Goal: Check status: Check status

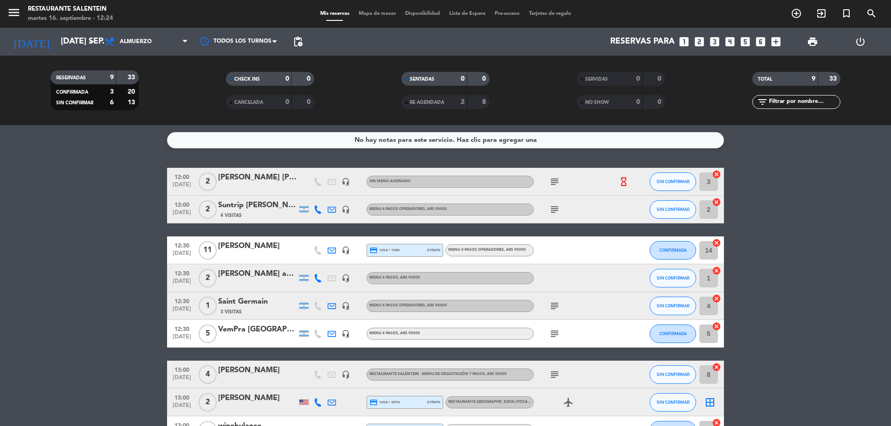
scroll to position [64, 0]
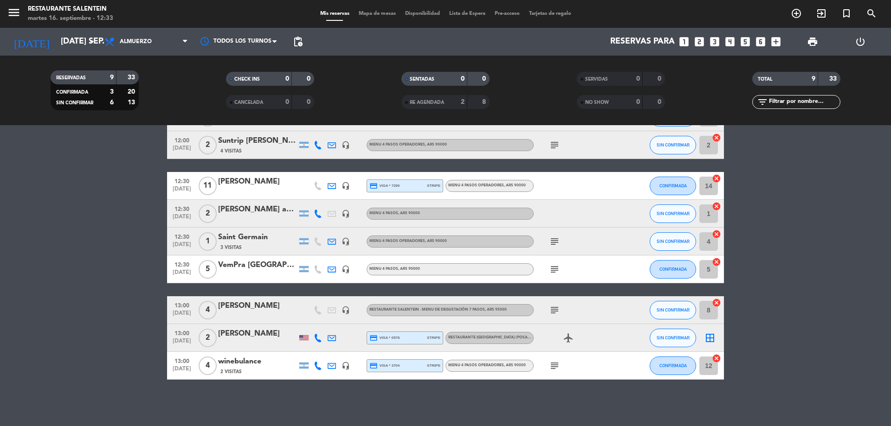
click at [239, 184] on div "[PERSON_NAME]" at bounding box center [257, 182] width 79 height 12
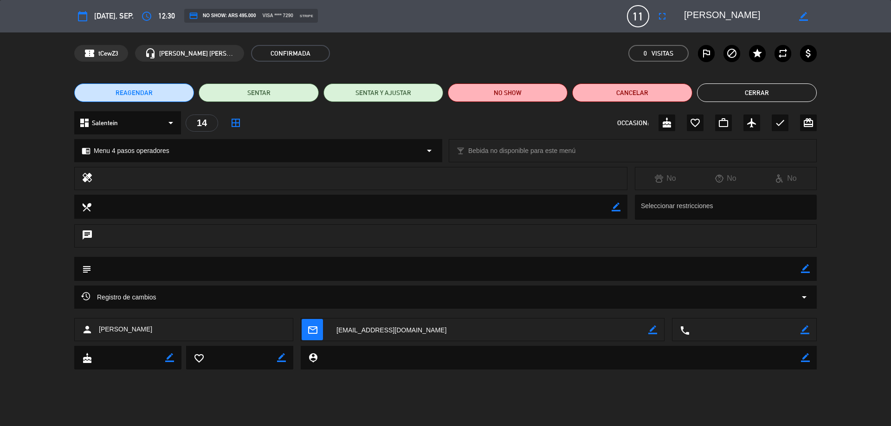
click at [744, 89] on button "Cerrar" at bounding box center [757, 93] width 120 height 19
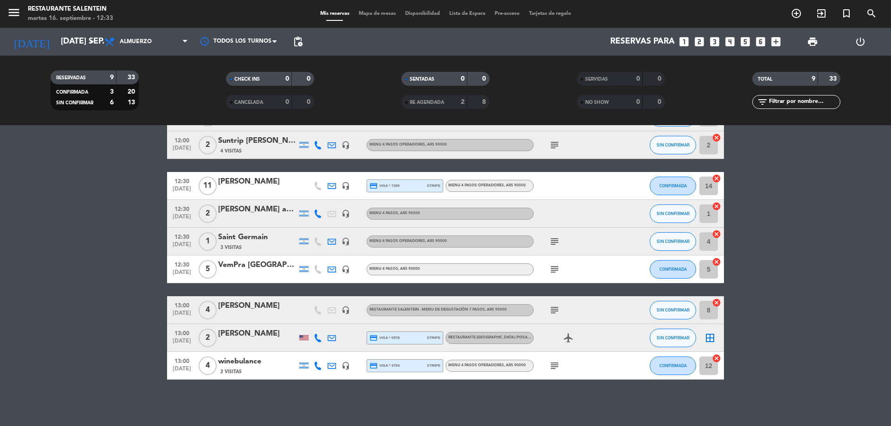
click at [252, 185] on div "[PERSON_NAME]" at bounding box center [257, 182] width 79 height 12
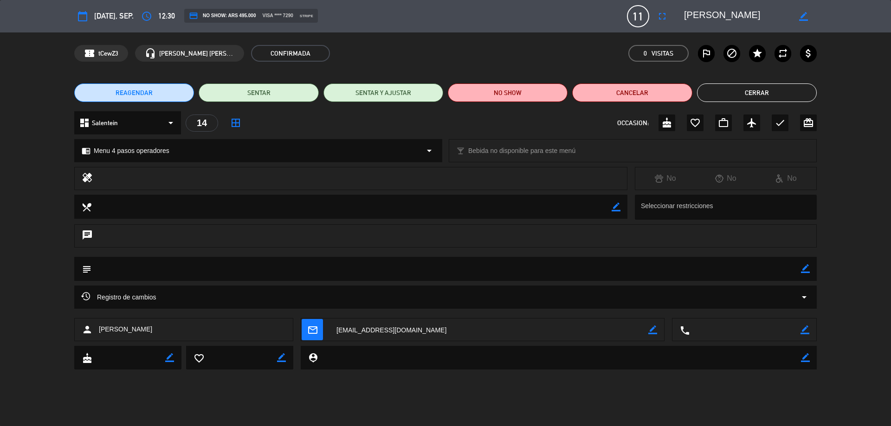
click at [771, 94] on button "Cerrar" at bounding box center [757, 93] width 120 height 19
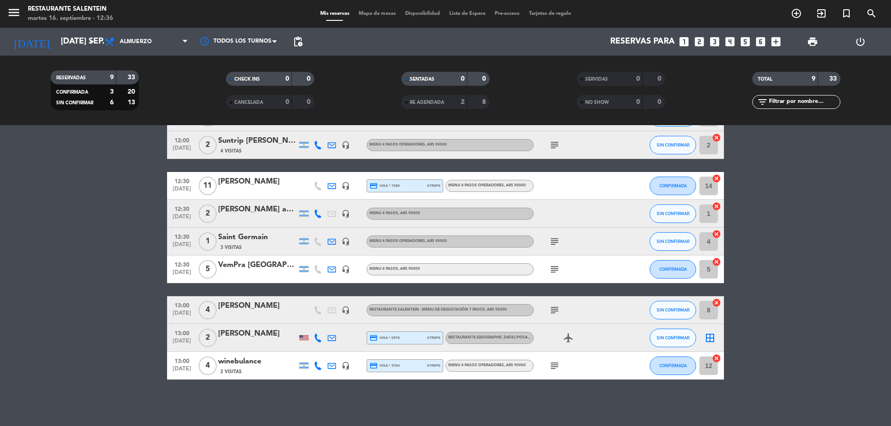
click at [243, 180] on div "[PERSON_NAME]" at bounding box center [257, 182] width 79 height 12
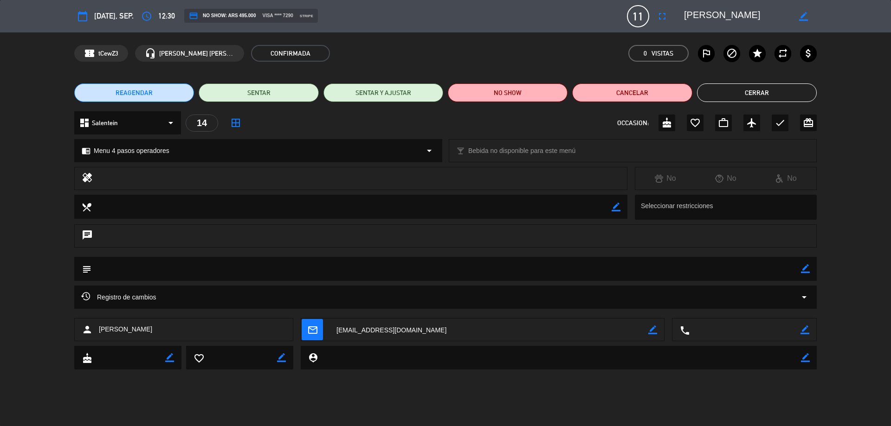
drag, startPoint x: 269, startPoint y: 45, endPoint x: 355, endPoint y: 9, distance: 92.6
click at [339, 16] on div "calendar_today [DATE], sep. access_time 12:30 credit_card NO SHOW: ARS 495.000 …" at bounding box center [445, 213] width 891 height 426
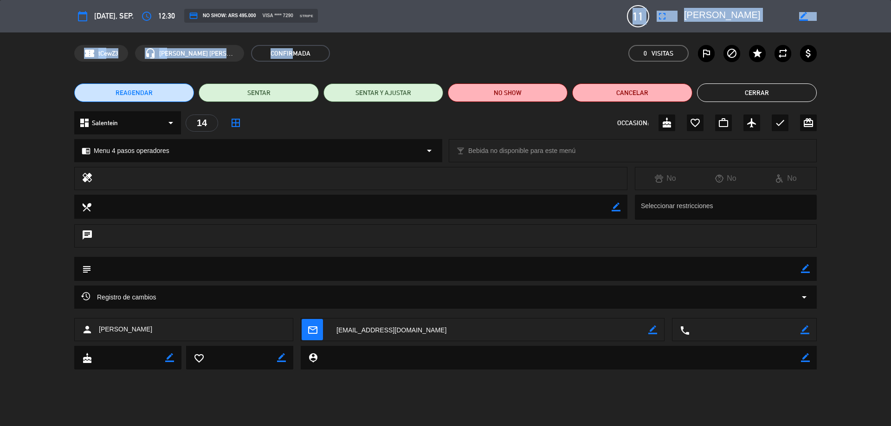
click at [757, 95] on button "Cerrar" at bounding box center [757, 93] width 120 height 19
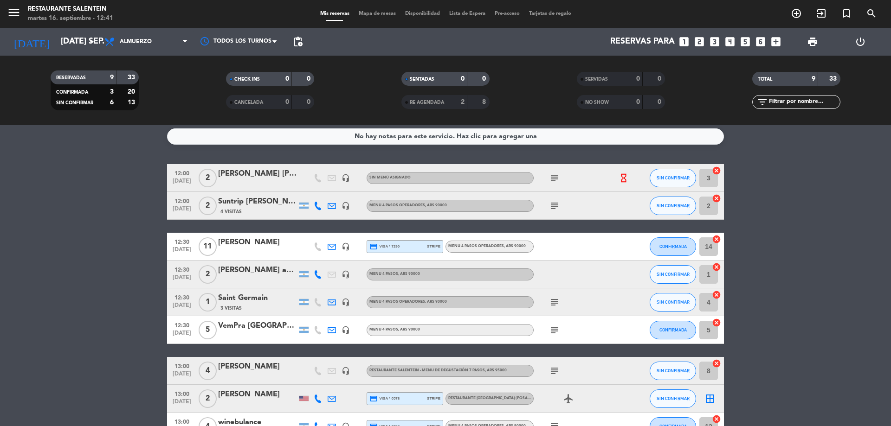
scroll to position [0, 0]
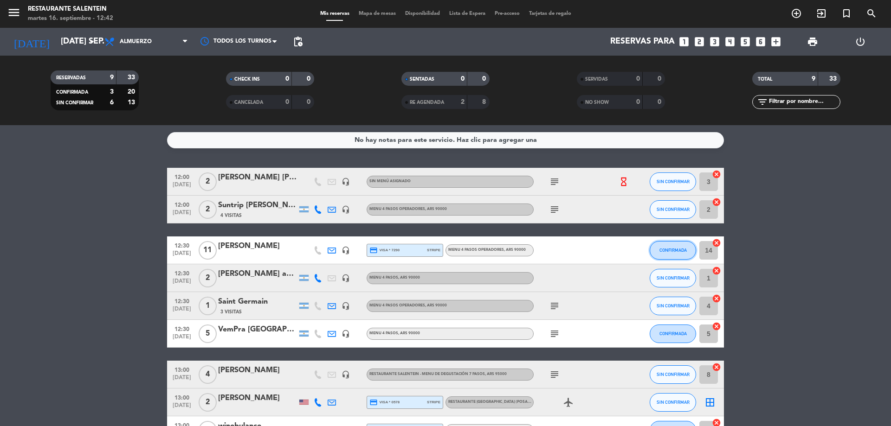
click at [684, 254] on button "CONFIRMADA" at bounding box center [673, 250] width 46 height 19
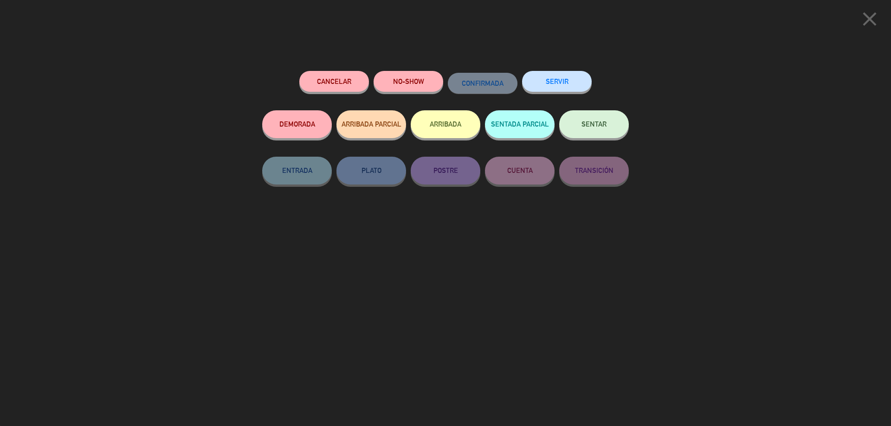
click at [589, 129] on button "SENTAR" at bounding box center [594, 124] width 70 height 28
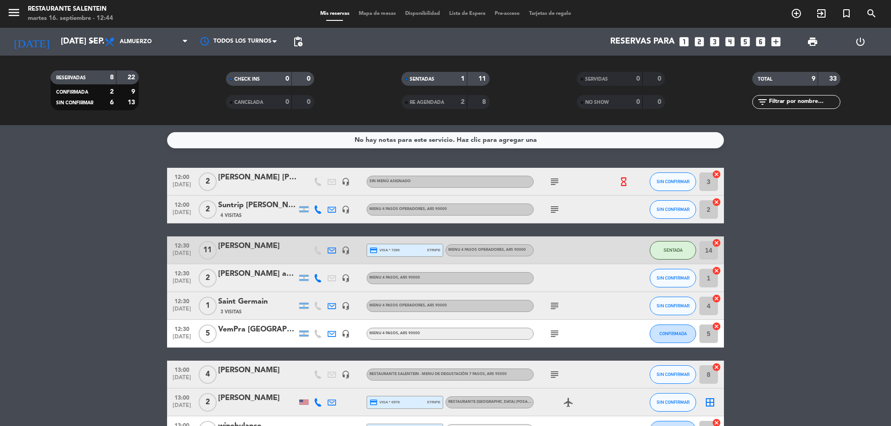
click at [795, 151] on div "No hay notas para este servicio. Haz clic para agregar una 12:00 [DATE] 2 [PERS…" at bounding box center [445, 275] width 891 height 301
click at [350, 252] on div "headset_mic" at bounding box center [346, 250] width 14 height 27
click at [349, 252] on icon "headset_mic" at bounding box center [346, 250] width 8 height 8
click at [267, 257] on div at bounding box center [257, 256] width 79 height 7
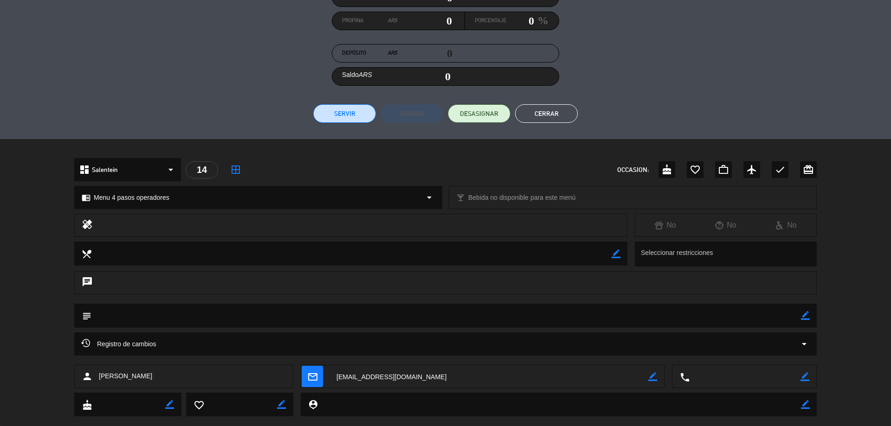
scroll to position [153, 0]
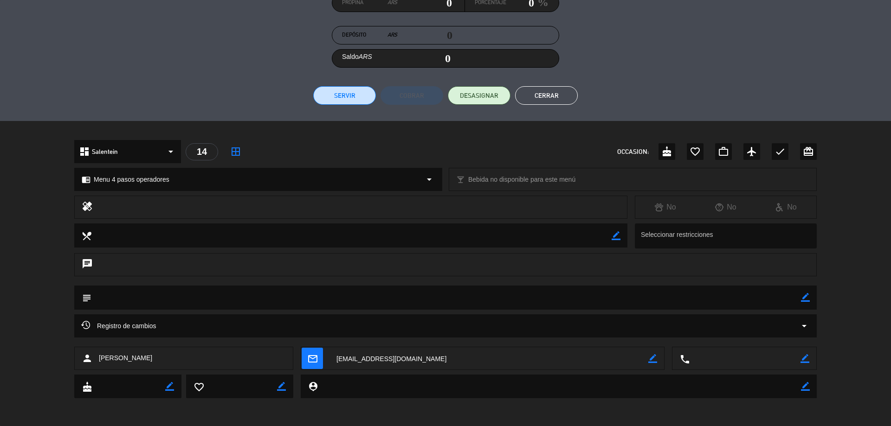
click at [548, 100] on button "Cerrar" at bounding box center [546, 95] width 63 height 19
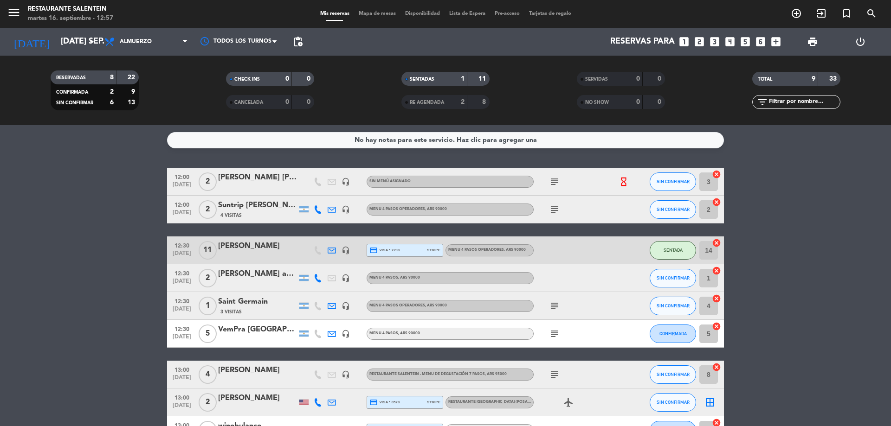
click at [252, 282] on div at bounding box center [257, 284] width 79 height 7
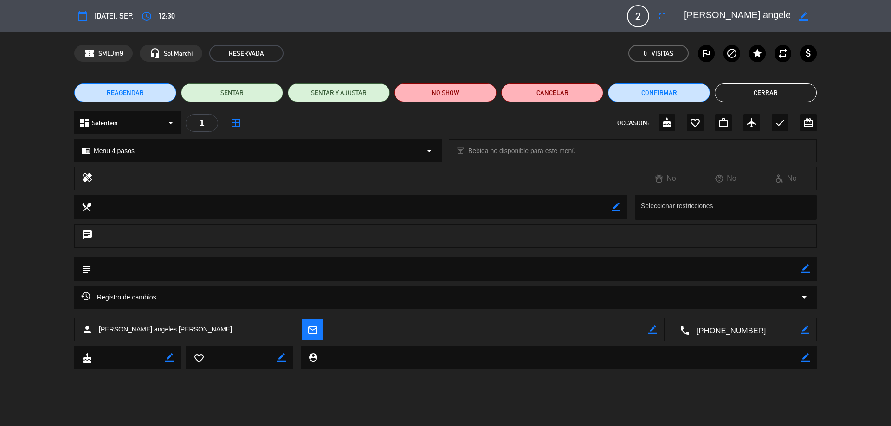
click at [743, 85] on button "Cerrar" at bounding box center [766, 93] width 102 height 19
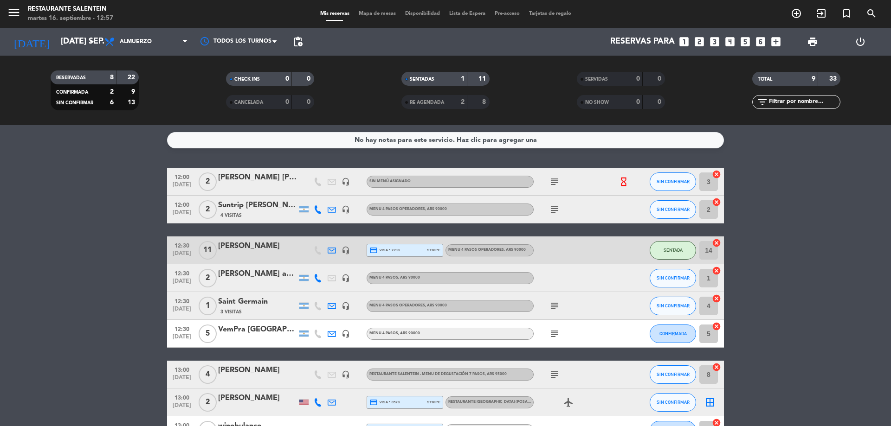
click at [264, 215] on div "4 Visitas" at bounding box center [257, 216] width 79 height 8
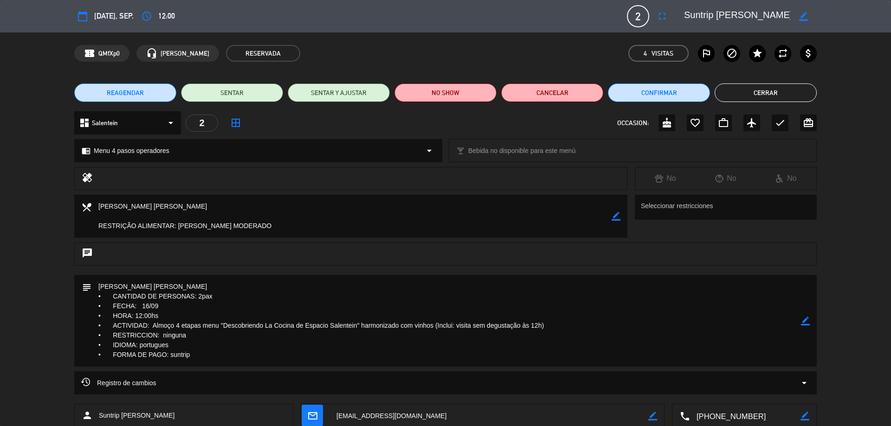
click at [757, 95] on button "Cerrar" at bounding box center [766, 93] width 102 height 19
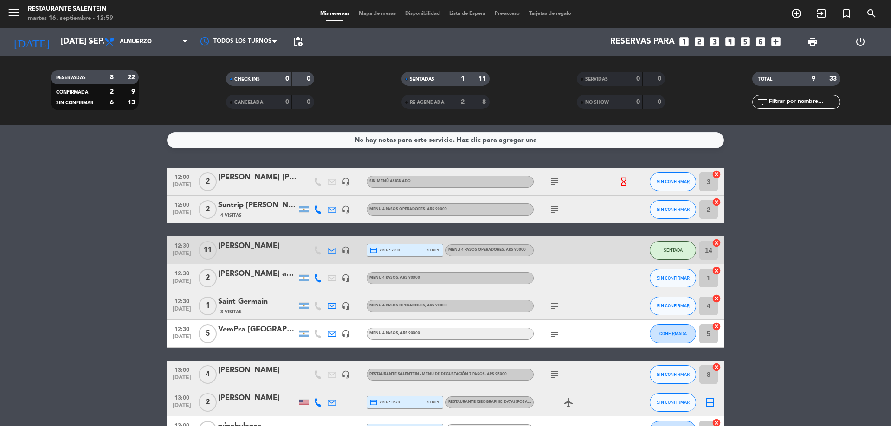
click at [239, 329] on div "VemPra [GEOGRAPHIC_DATA]" at bounding box center [257, 330] width 79 height 12
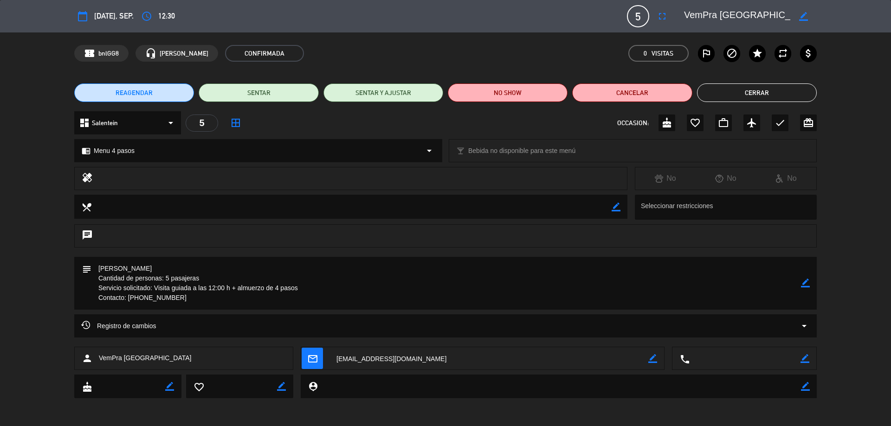
click at [729, 97] on button "Cerrar" at bounding box center [757, 93] width 120 height 19
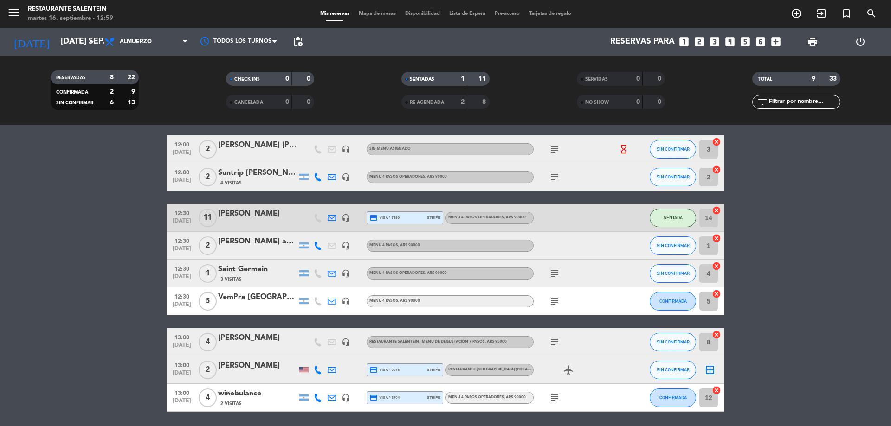
scroll to position [46, 0]
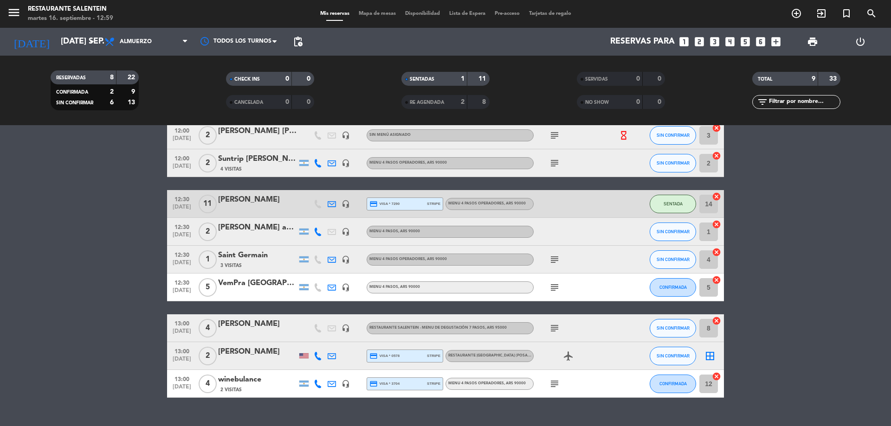
click at [426, 329] on span "RESTAURANTE SALENTEIN - Menu de Degustación 7 pasos , ARS 95000" at bounding box center [437, 328] width 137 height 4
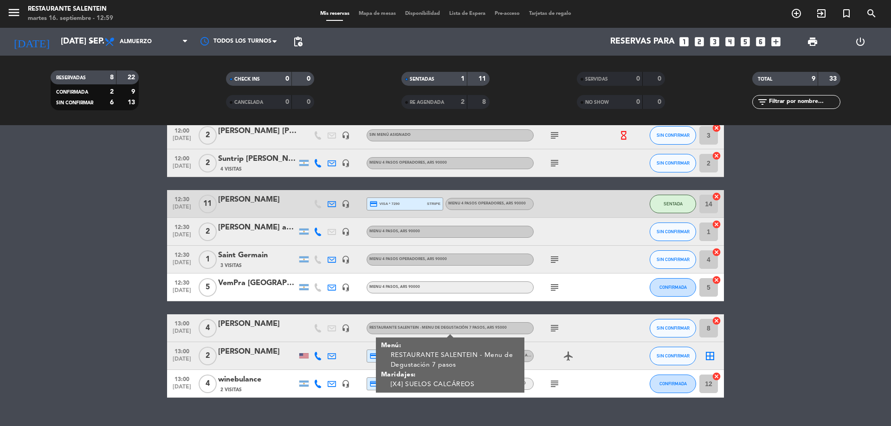
click at [426, 329] on span "RESTAURANTE SALENTEIN - Menu de Degustación 7 pasos , ARS 95000" at bounding box center [437, 328] width 137 height 4
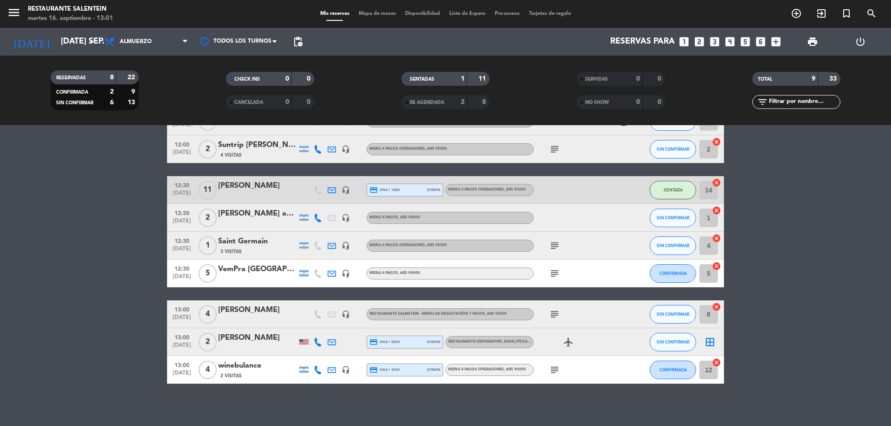
scroll to position [64, 0]
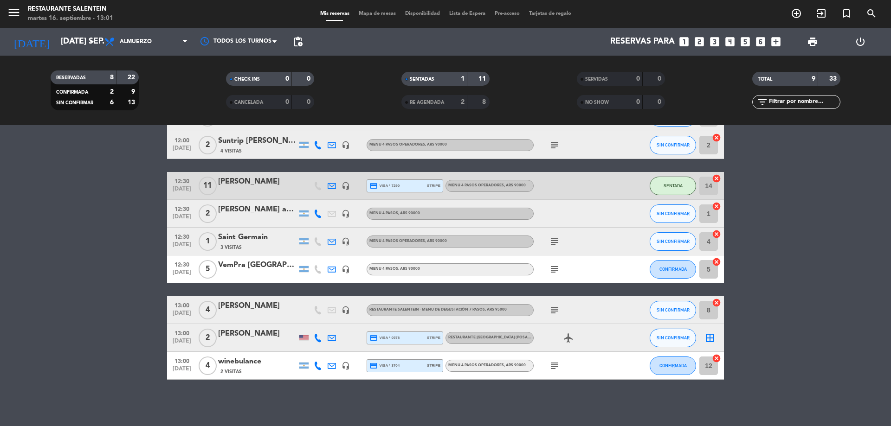
click at [258, 370] on div "2 Visitas" at bounding box center [257, 372] width 79 height 8
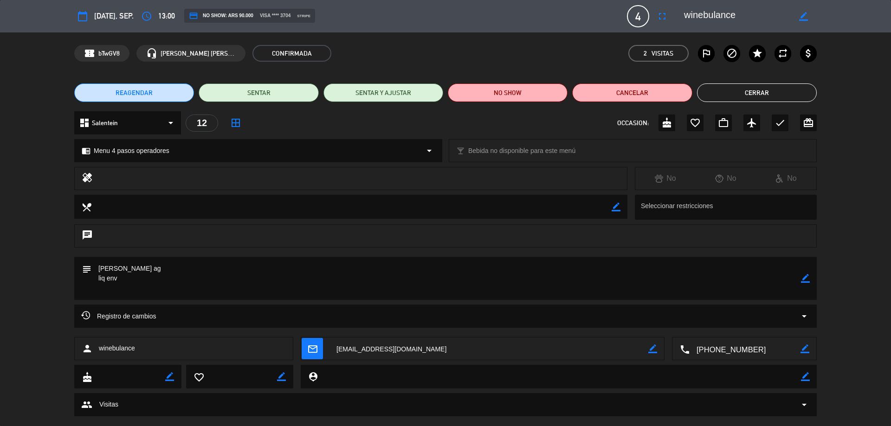
click at [765, 91] on button "Cerrar" at bounding box center [757, 93] width 120 height 19
